Goal: Information Seeking & Learning: Check status

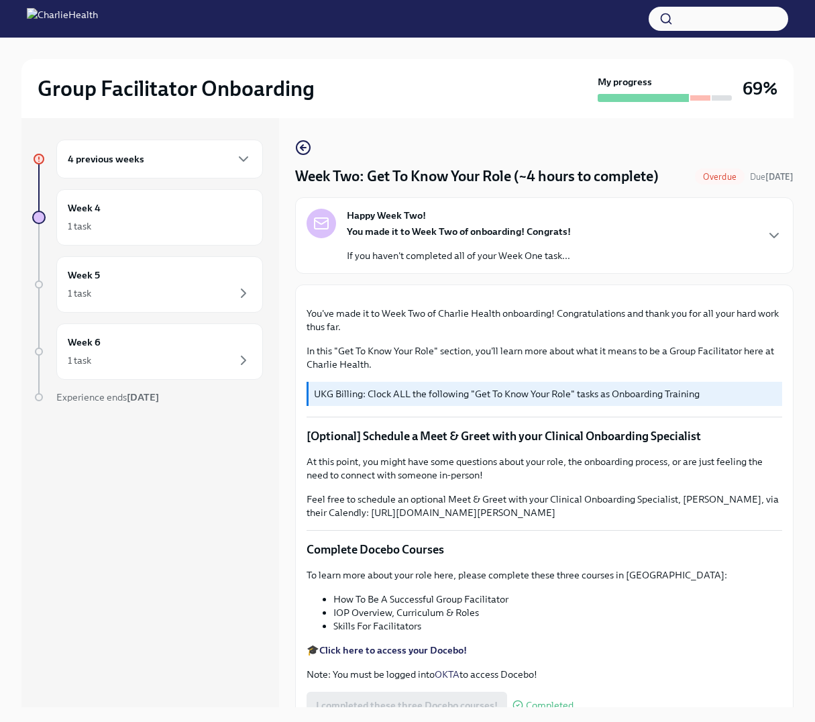
scroll to position [1232, 0]
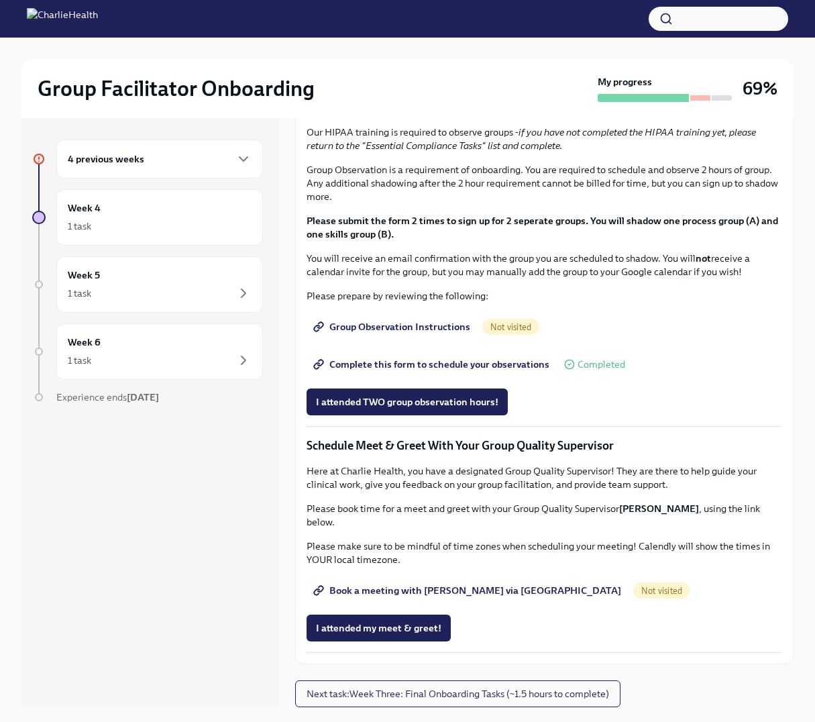
click at [105, 166] on h6 "4 previous weeks" at bounding box center [106, 159] width 77 height 15
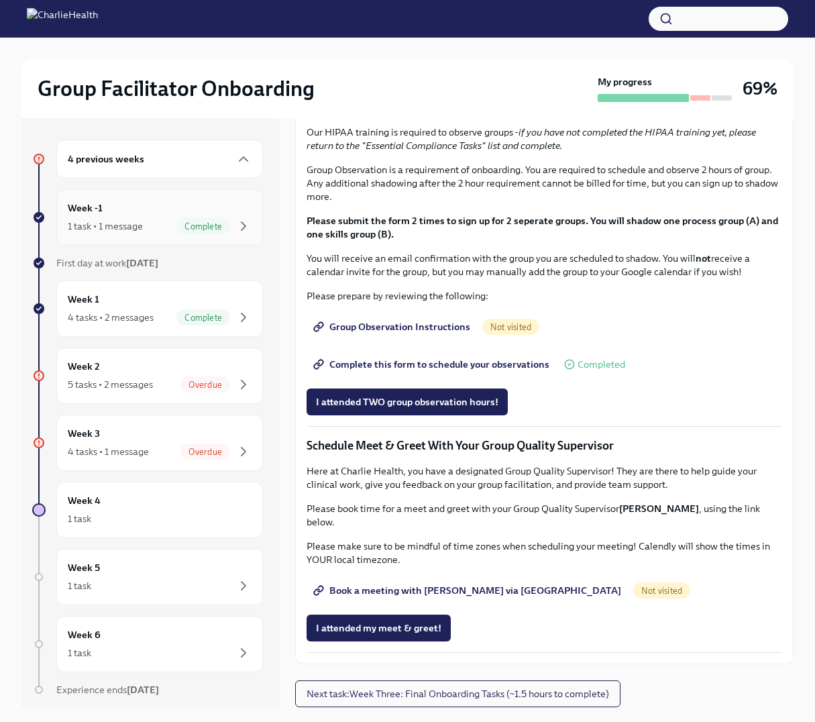
click at [120, 233] on div "1 task • 1 message" at bounding box center [105, 225] width 75 height 13
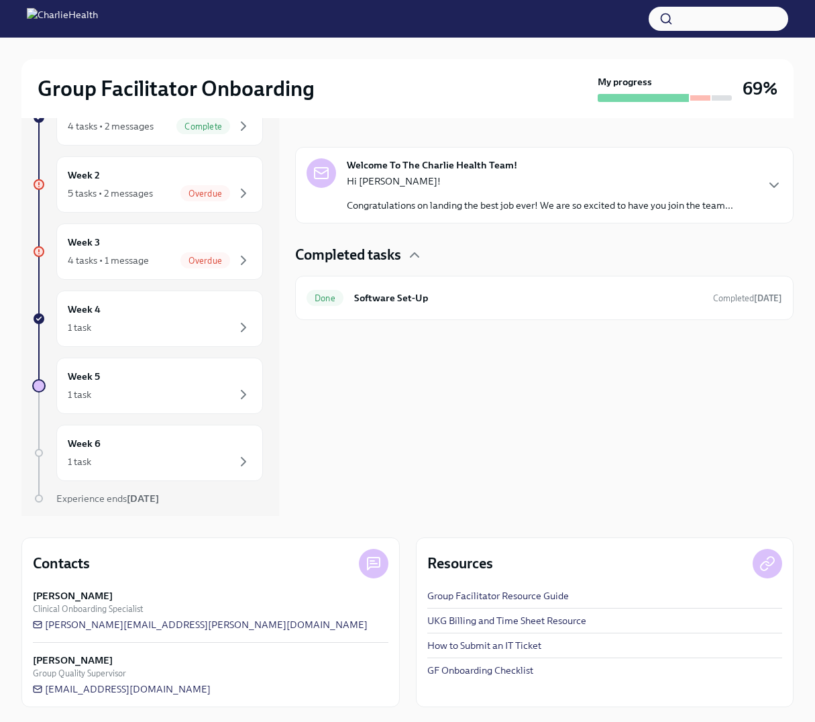
scroll to position [212, 0]
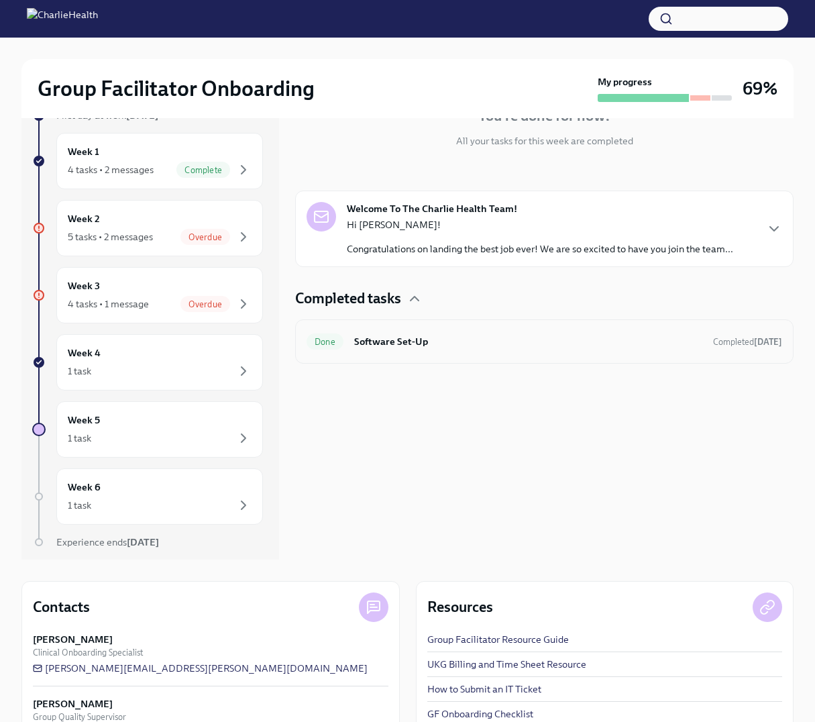
click at [437, 349] on h6 "Software Set-Up" at bounding box center [528, 341] width 348 height 15
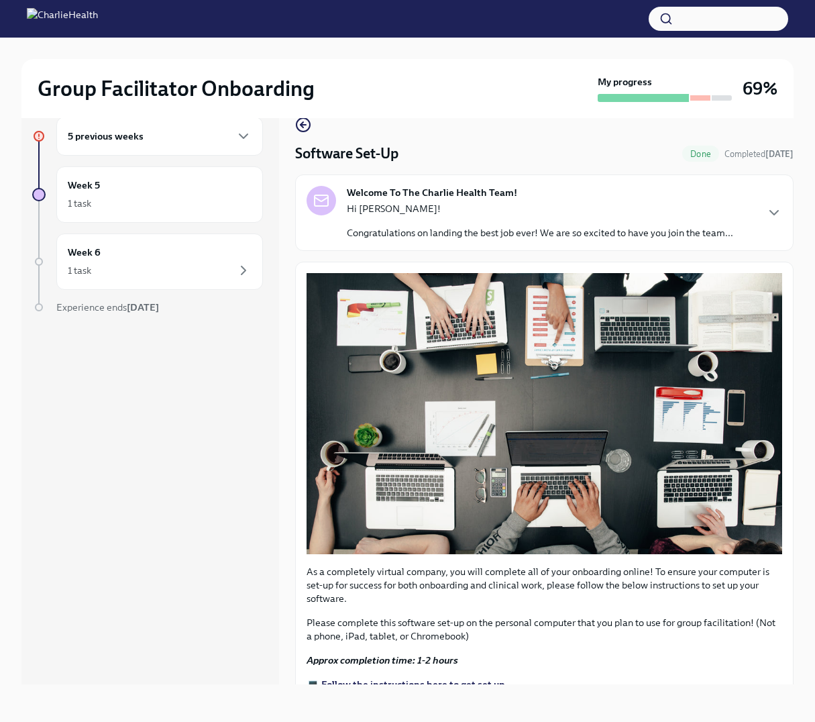
scroll to position [233, 0]
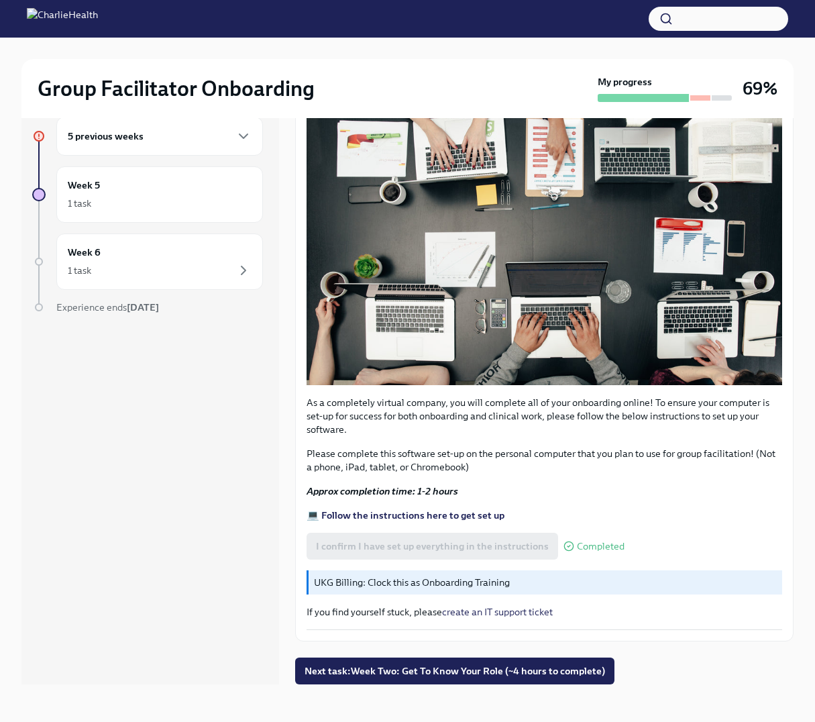
click at [150, 147] on div "5 previous weeks" at bounding box center [159, 136] width 207 height 39
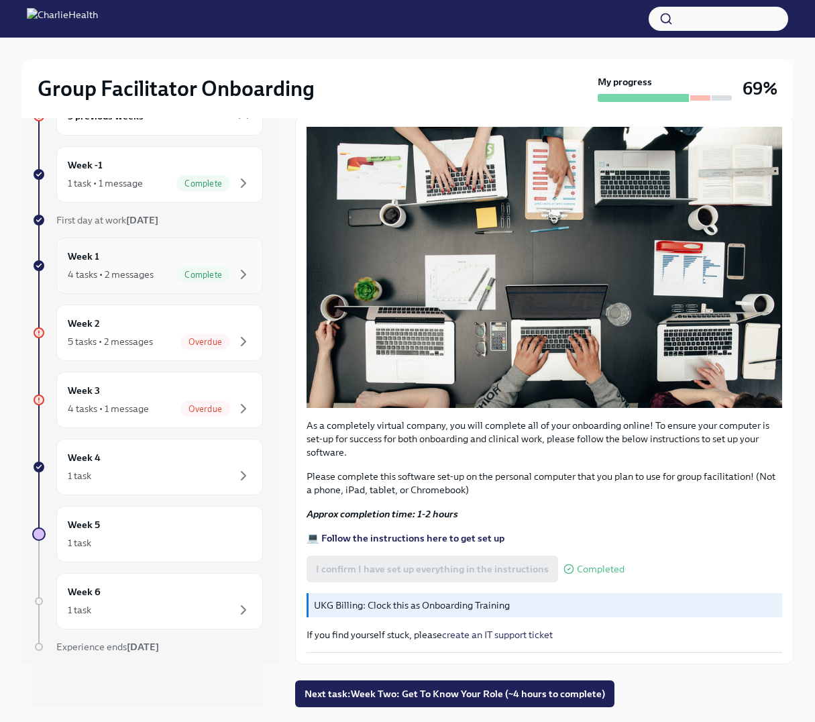
scroll to position [91, 0]
click at [181, 347] on span "Overdue" at bounding box center [206, 342] width 50 height 10
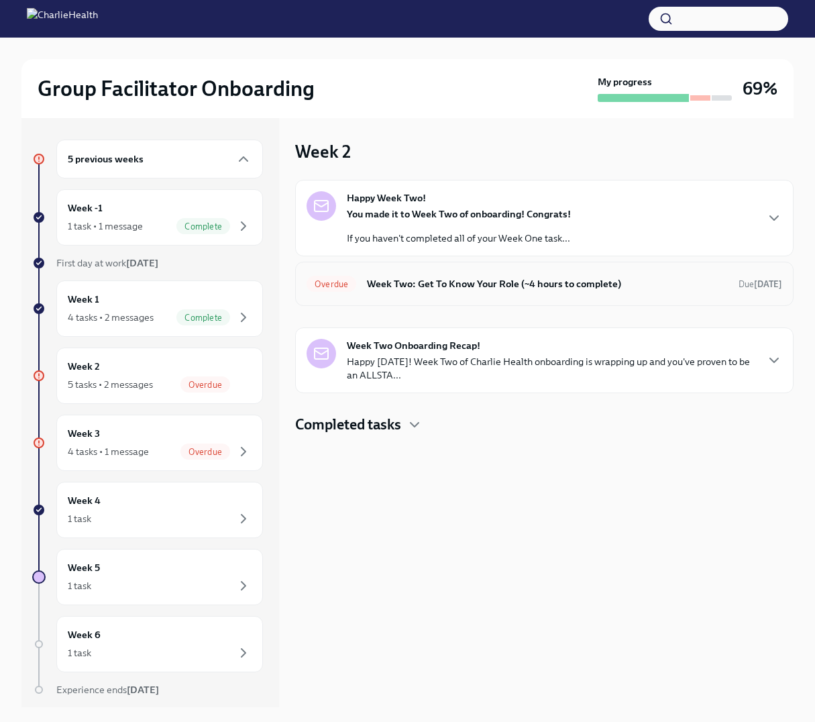
click at [505, 291] on h6 "Week Two: Get To Know Your Role (~4 hours to complete)" at bounding box center [547, 284] width 361 height 15
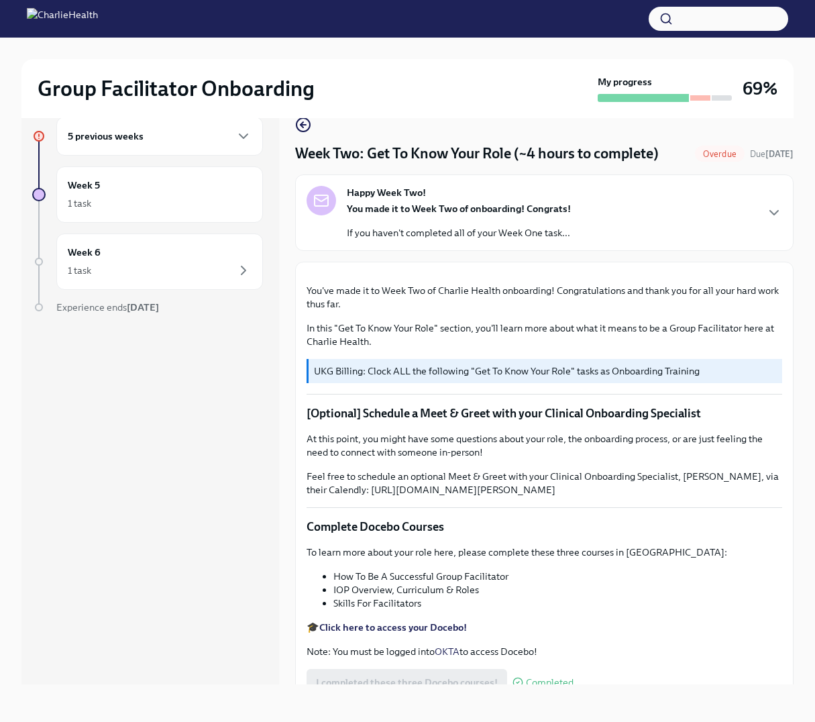
click at [167, 136] on div "5 previous weeks" at bounding box center [160, 136] width 184 height 16
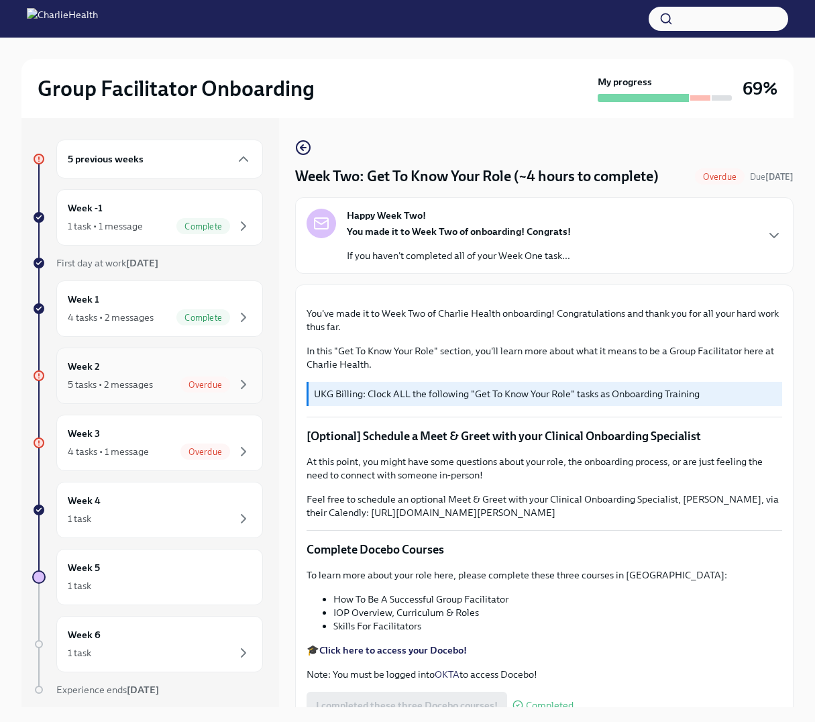
click at [153, 391] on div "5 tasks • 2 messages" at bounding box center [110, 384] width 85 height 13
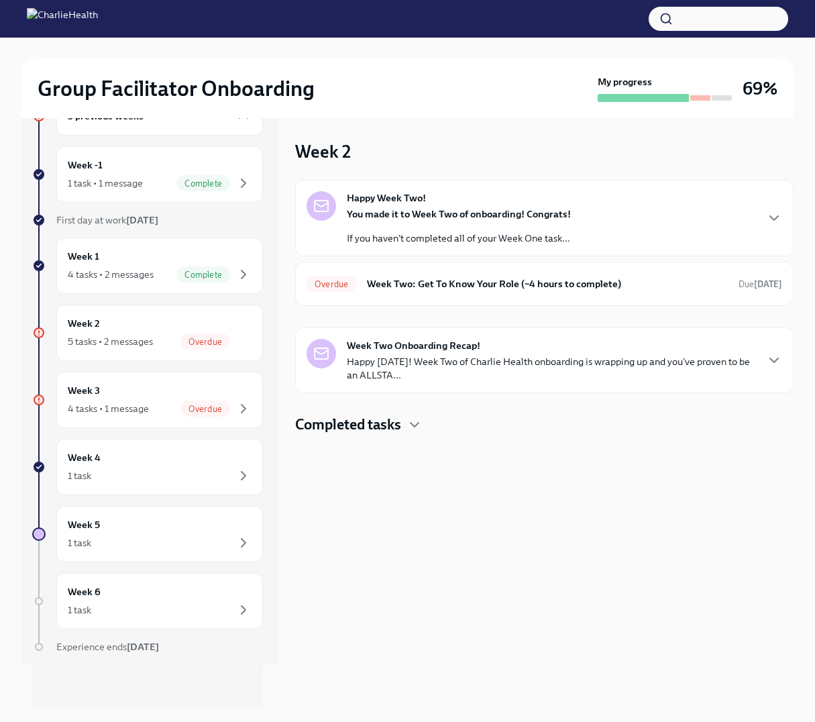
scroll to position [112, 0]
click at [149, 415] on div "4 tasks • 1 message" at bounding box center [108, 408] width 81 height 13
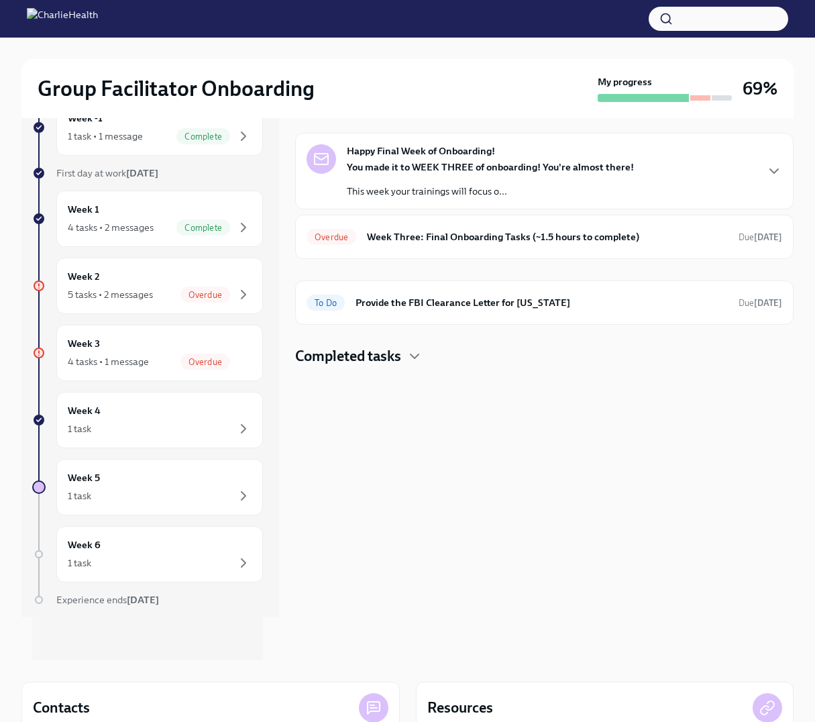
scroll to position [77, 0]
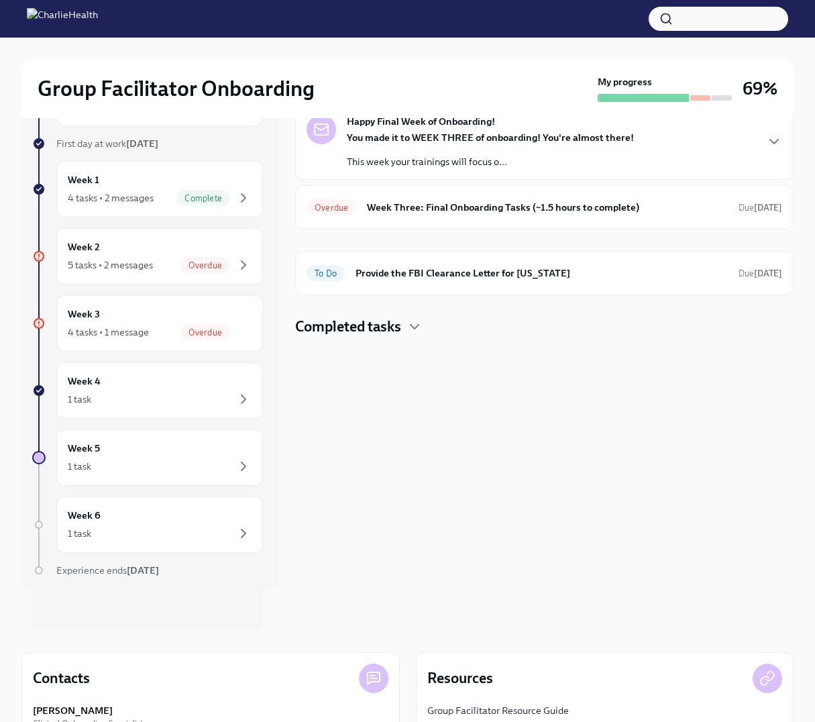
click at [401, 337] on h4 "Completed tasks" at bounding box center [348, 327] width 106 height 20
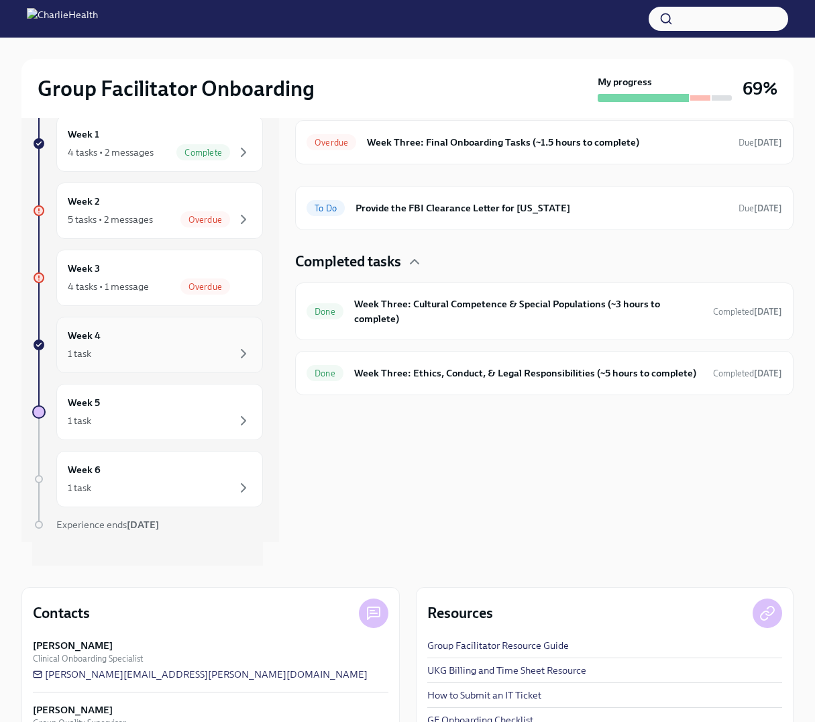
scroll to position [1, 0]
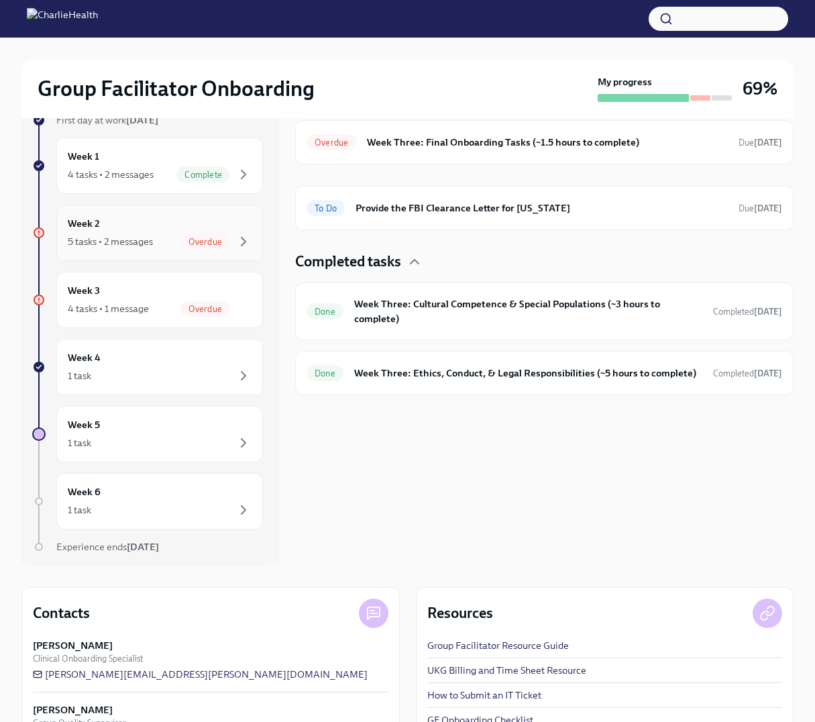
click at [187, 250] on div "5 tasks • 2 messages Overdue" at bounding box center [160, 242] width 184 height 16
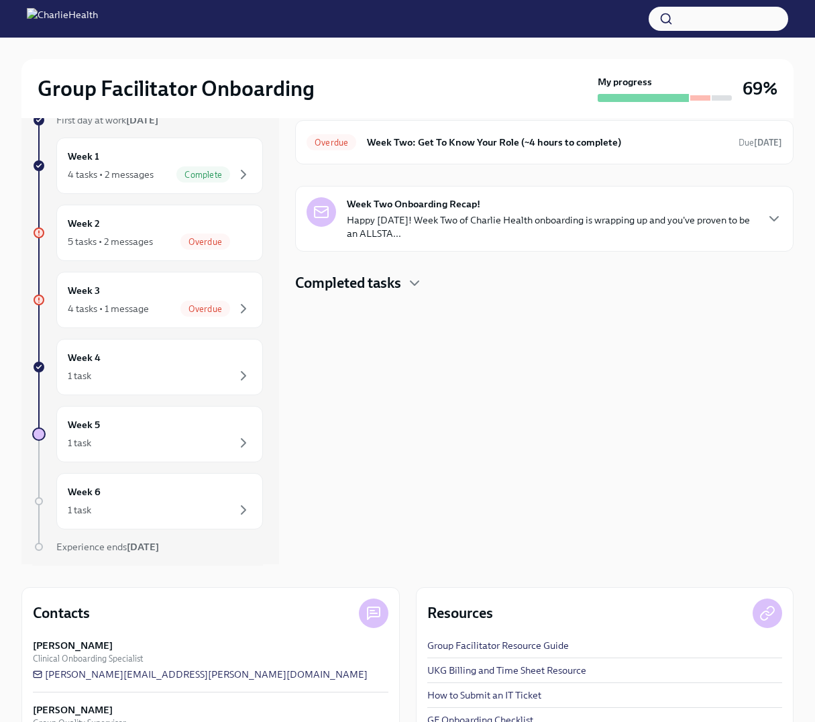
click at [372, 293] on h4 "Completed tasks" at bounding box center [348, 283] width 106 height 20
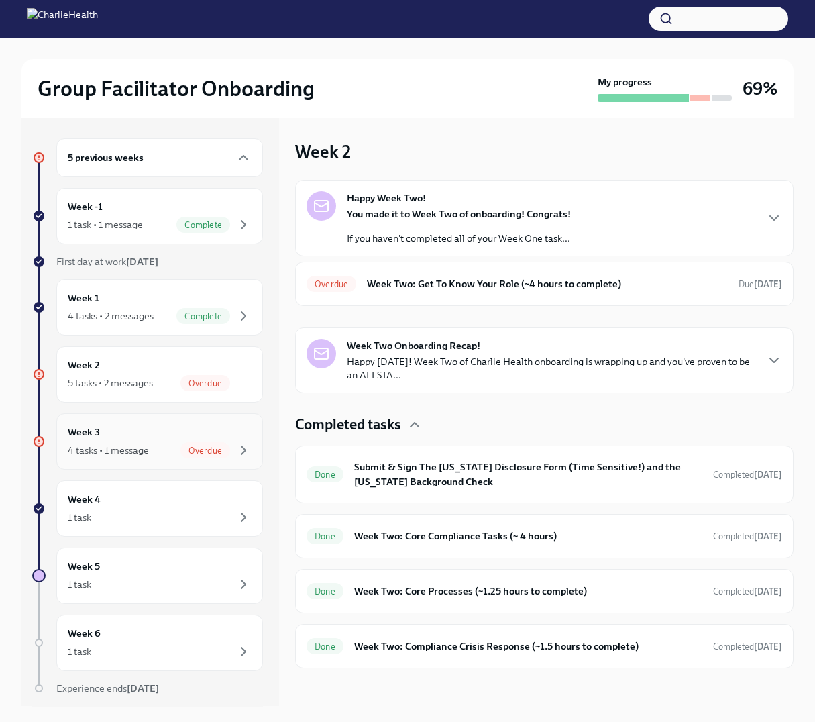
click at [146, 457] on div "4 tasks • 1 message" at bounding box center [108, 450] width 81 height 13
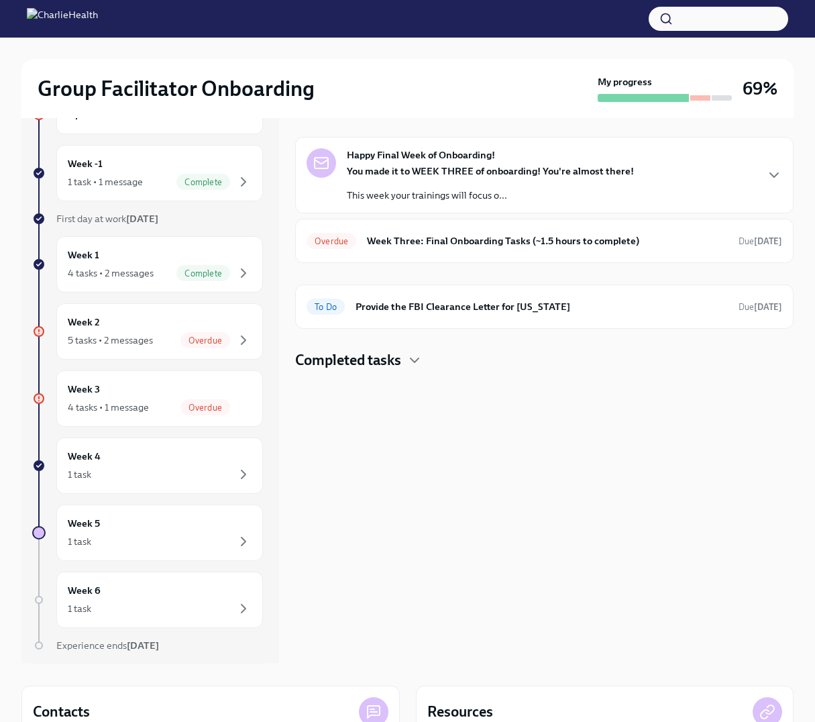
scroll to position [79, 0]
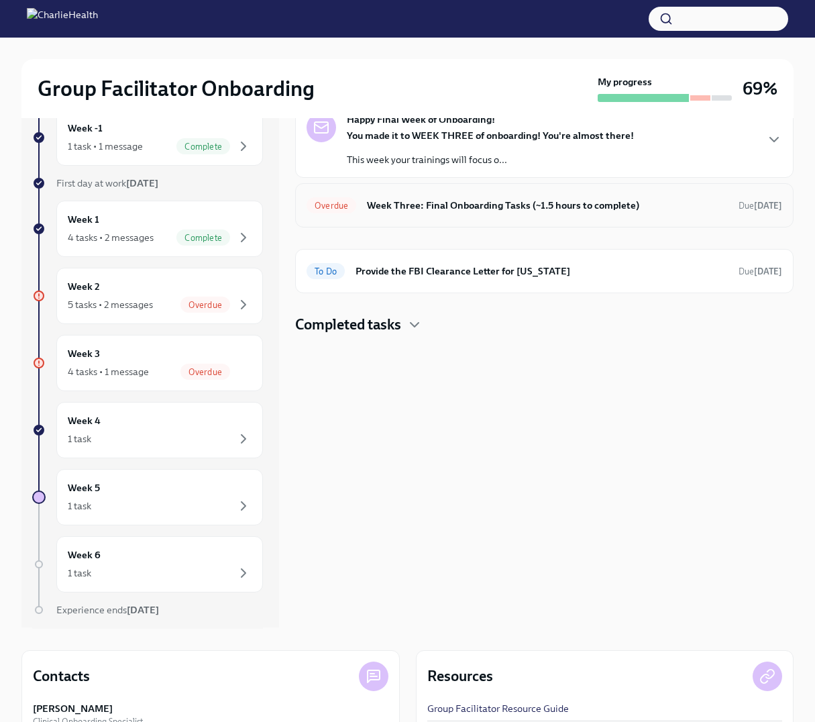
click at [420, 213] on h6 "Week Three: Final Onboarding Tasks (~1.5 hours to complete)" at bounding box center [547, 205] width 361 height 15
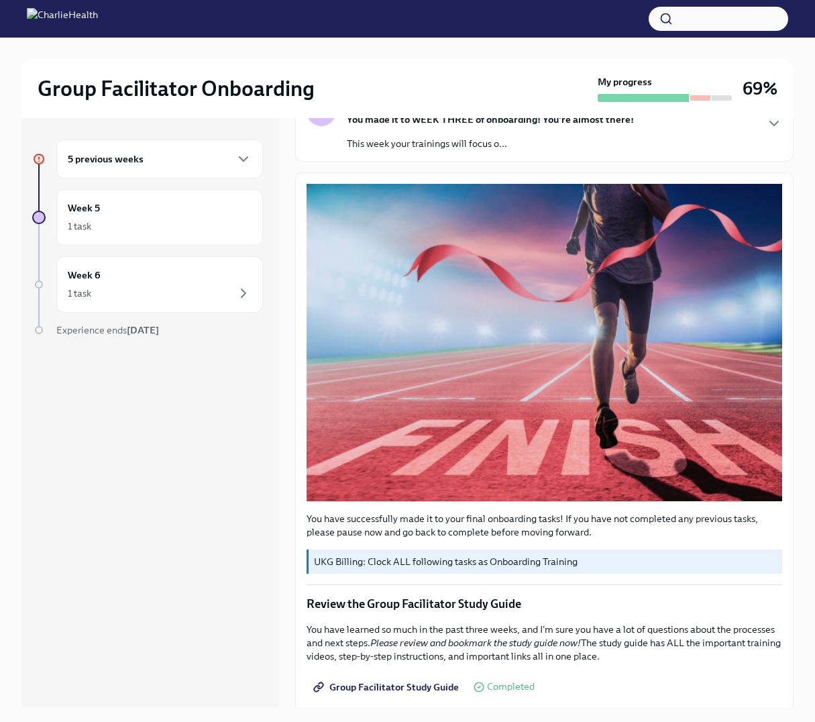
scroll to position [113, 0]
click at [172, 167] on div "5 previous weeks" at bounding box center [160, 159] width 184 height 16
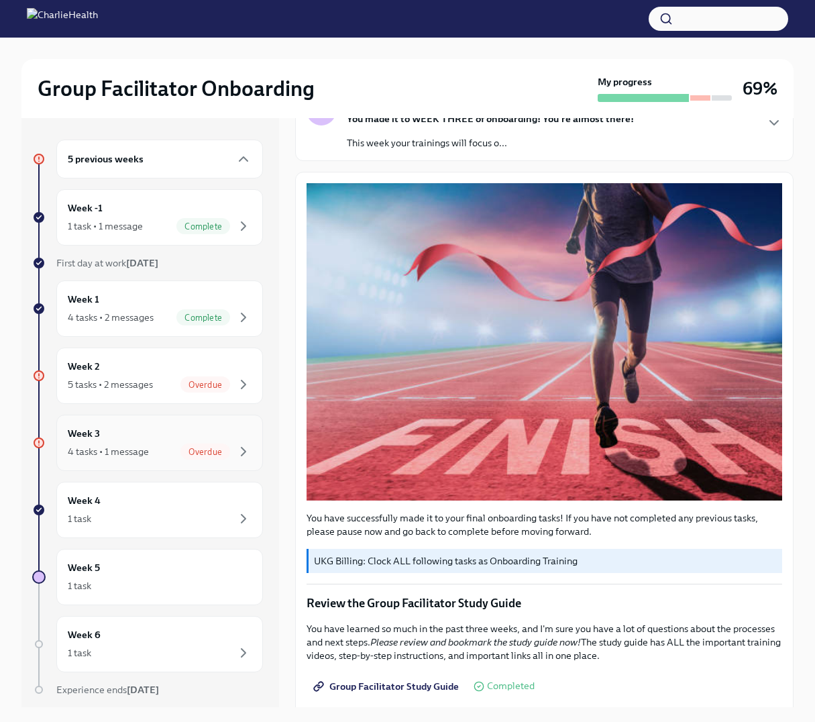
click at [136, 458] on div "4 tasks • 1 message" at bounding box center [108, 451] width 81 height 13
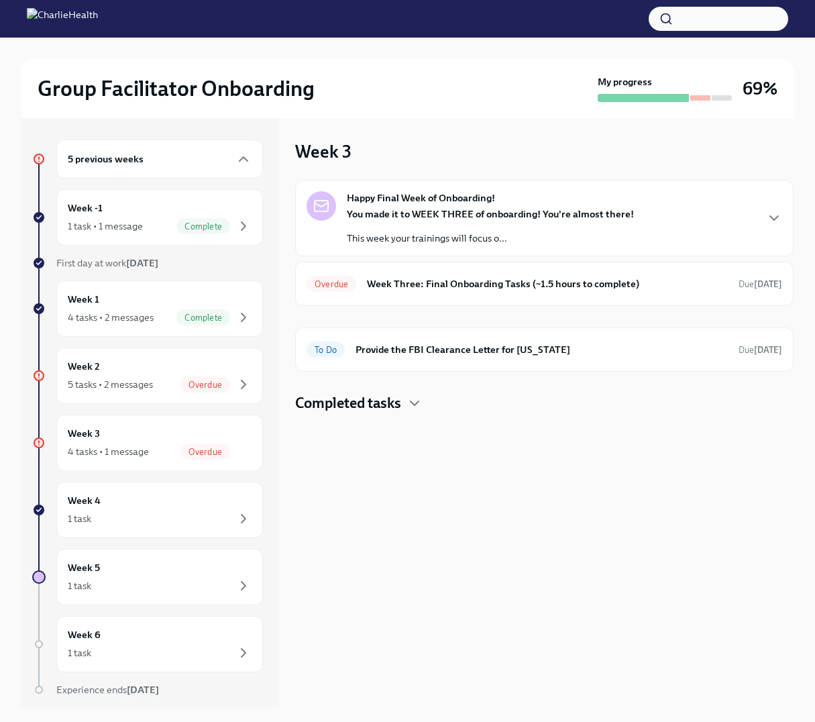
click at [377, 413] on h4 "Completed tasks" at bounding box center [348, 403] width 106 height 20
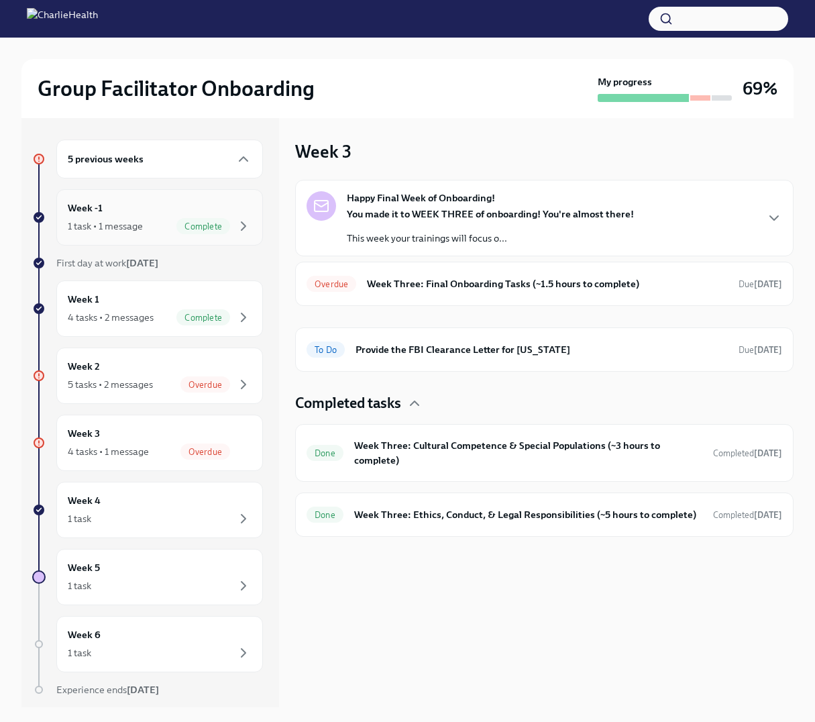
click at [140, 233] on div "1 task • 1 message" at bounding box center [105, 225] width 75 height 13
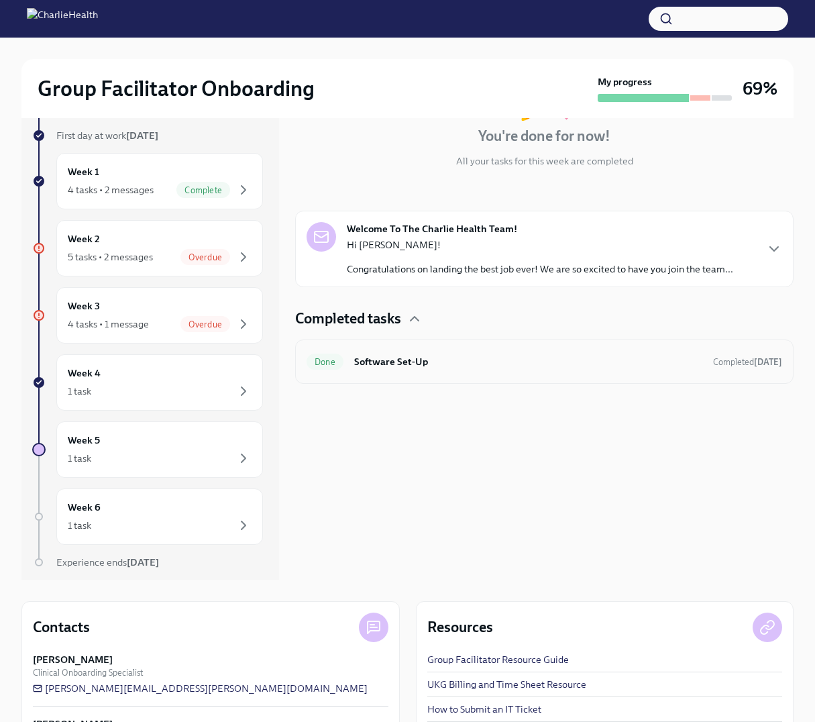
click at [435, 369] on h6 "Software Set-Up" at bounding box center [528, 361] width 348 height 15
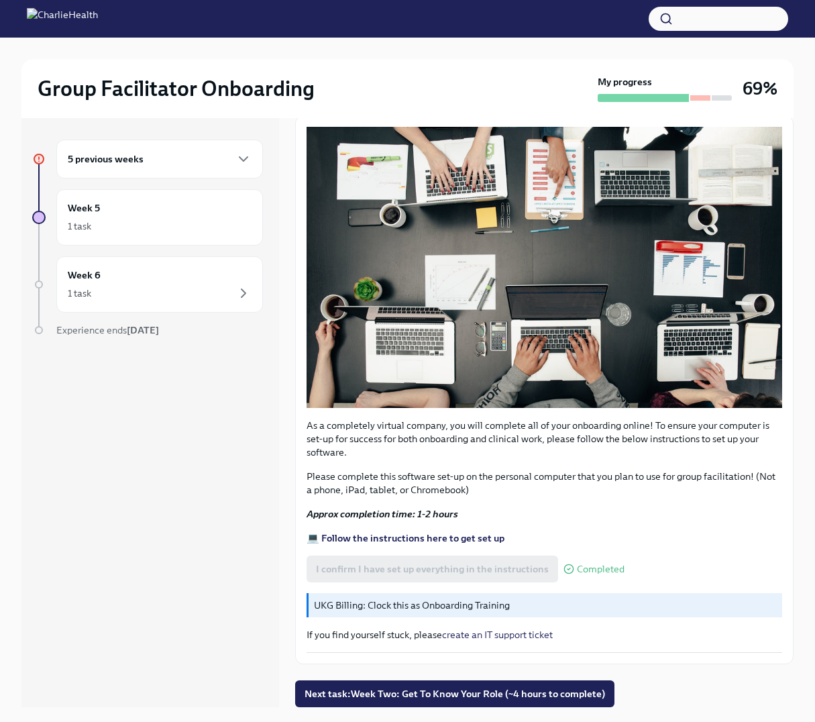
click at [199, 167] on div "5 previous weeks" at bounding box center [160, 159] width 184 height 16
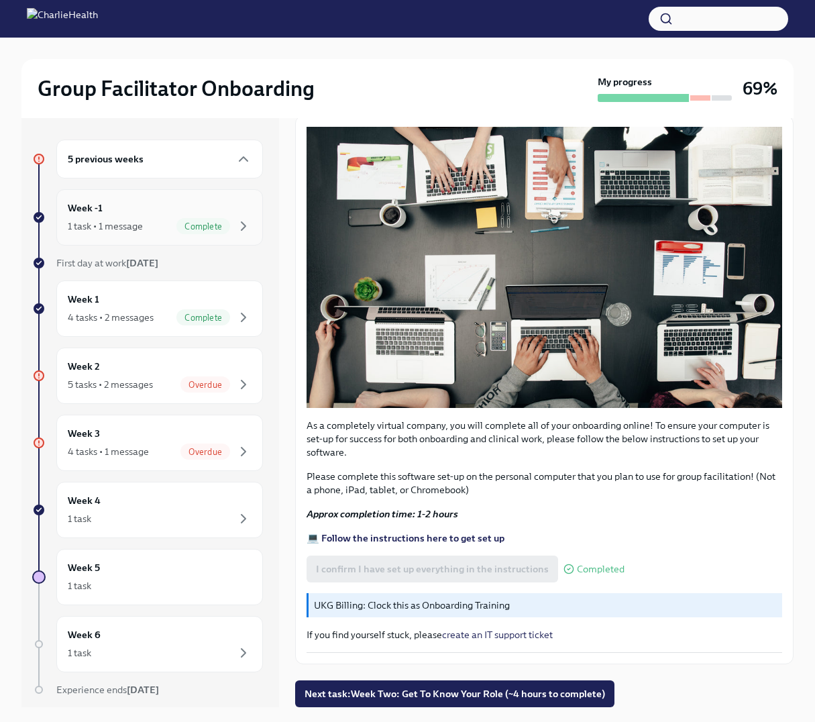
click at [154, 226] on div "Week -1 1 task • 1 message Complete" at bounding box center [160, 218] width 184 height 34
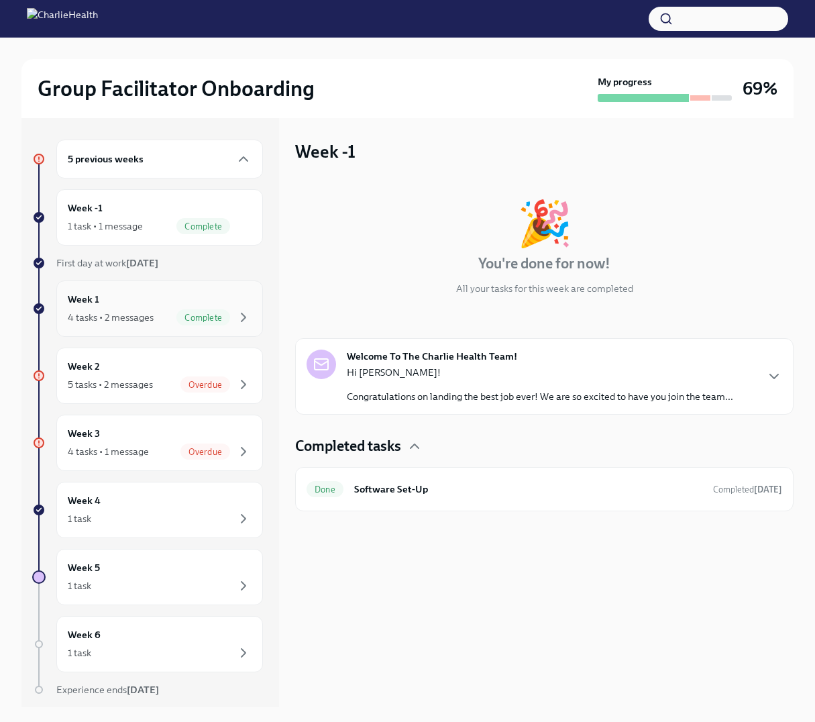
click at [125, 324] on div "4 tasks • 2 messages" at bounding box center [111, 317] width 86 height 13
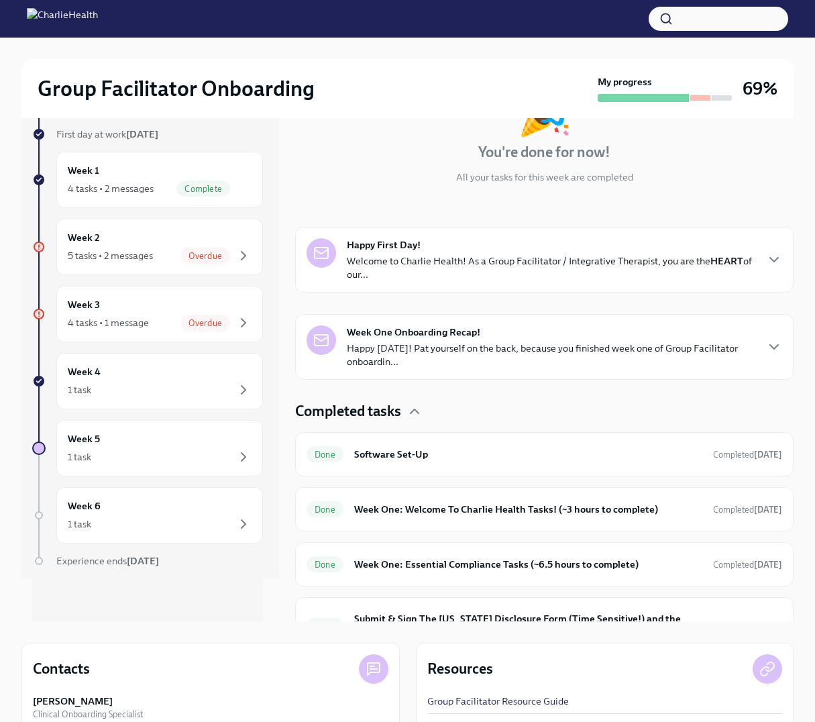
scroll to position [64, 0]
click at [154, 331] on div "Week 3 4 tasks • 1 message Overdue" at bounding box center [160, 314] width 184 height 34
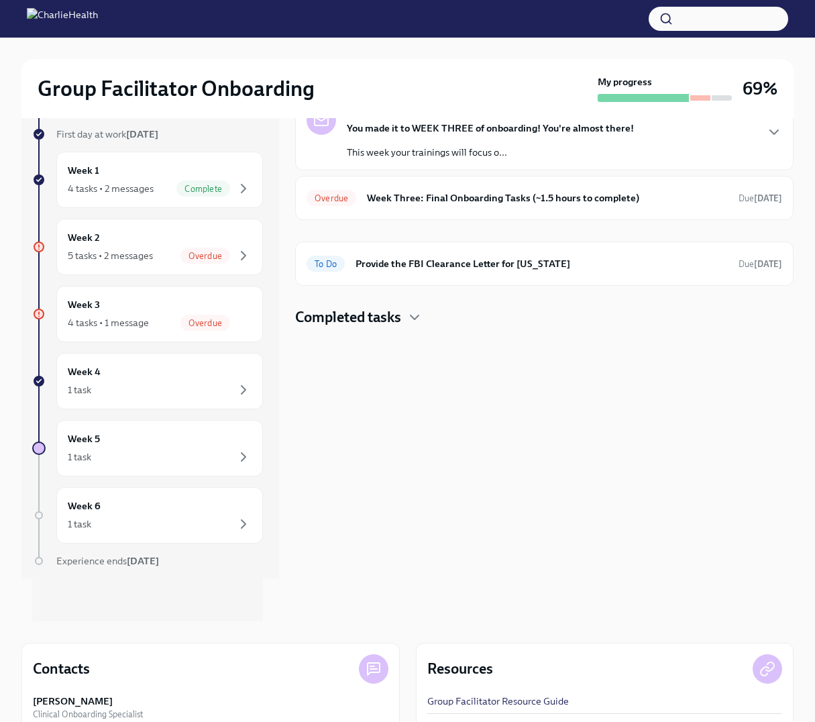
click at [401, 328] on h4 "Completed tasks" at bounding box center [348, 317] width 106 height 20
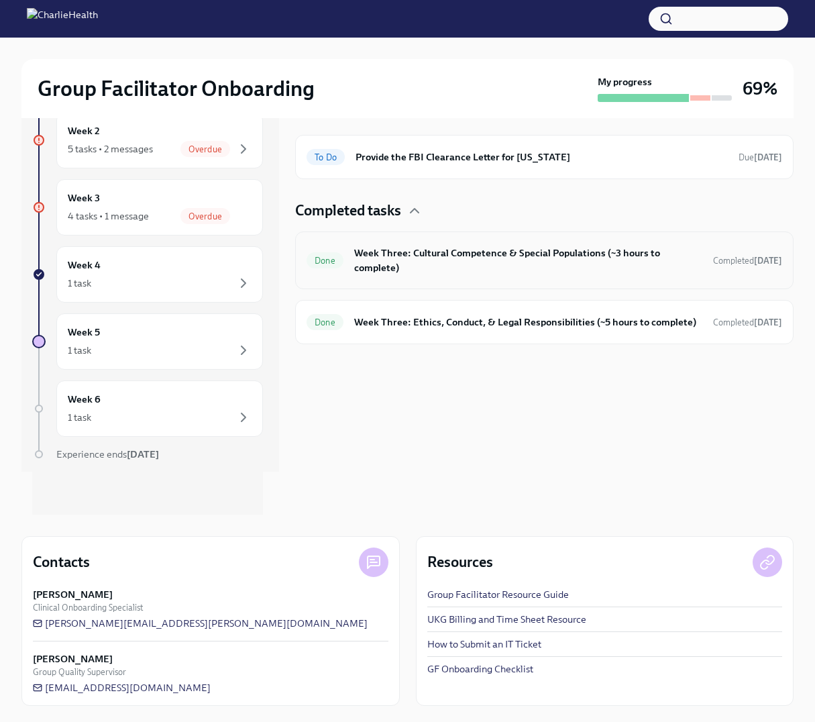
scroll to position [195, 0]
